Goal: Task Accomplishment & Management: Manage account settings

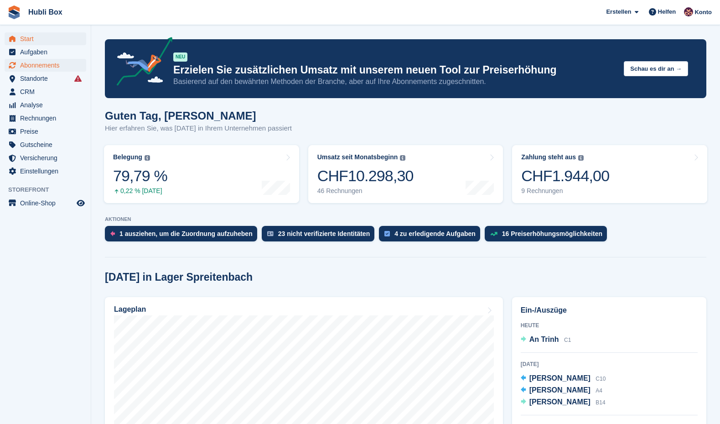
click at [40, 64] on span "Abonnements" at bounding box center [47, 65] width 55 height 13
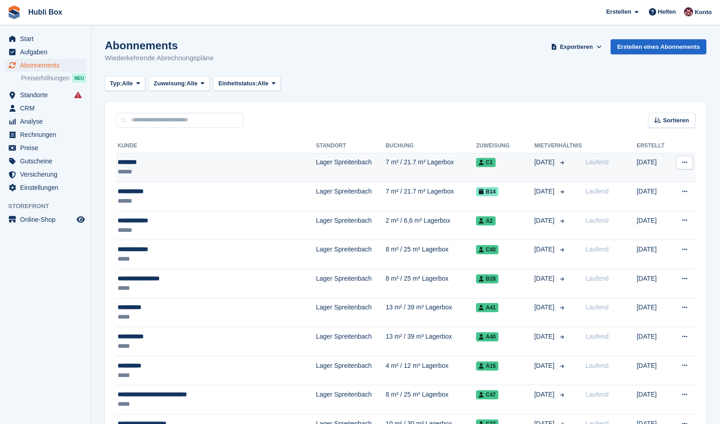
click at [316, 167] on td "Lager Spreitenbach" at bounding box center [351, 167] width 70 height 29
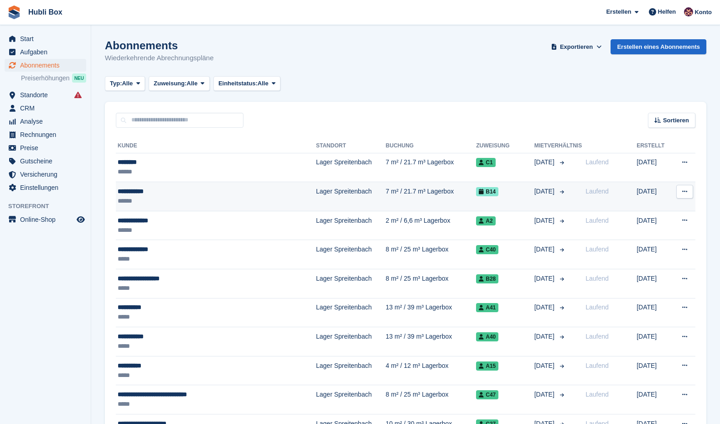
click at [230, 191] on div "**********" at bounding box center [197, 191] width 158 height 10
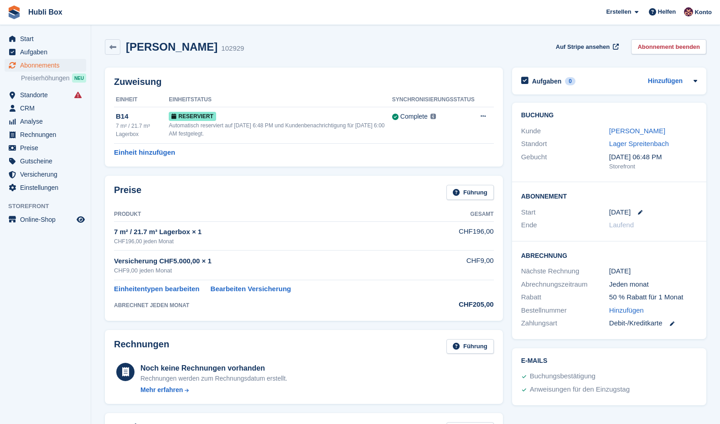
click at [512, 37] on div "Naim Sadiku 102929 Auf Stripe ansehen Abonnement beenden" at bounding box center [405, 49] width 610 height 28
